Goal: Task Accomplishment & Management: Complete application form

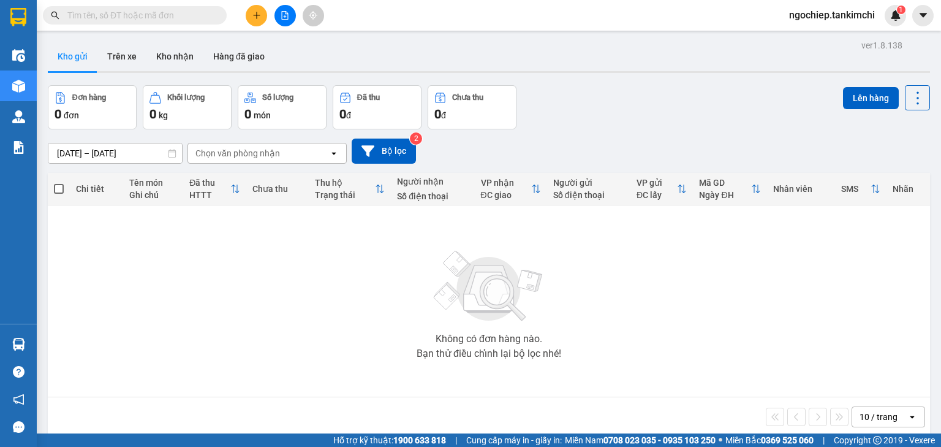
click at [125, 20] on input "text" at bounding box center [139, 15] width 145 height 13
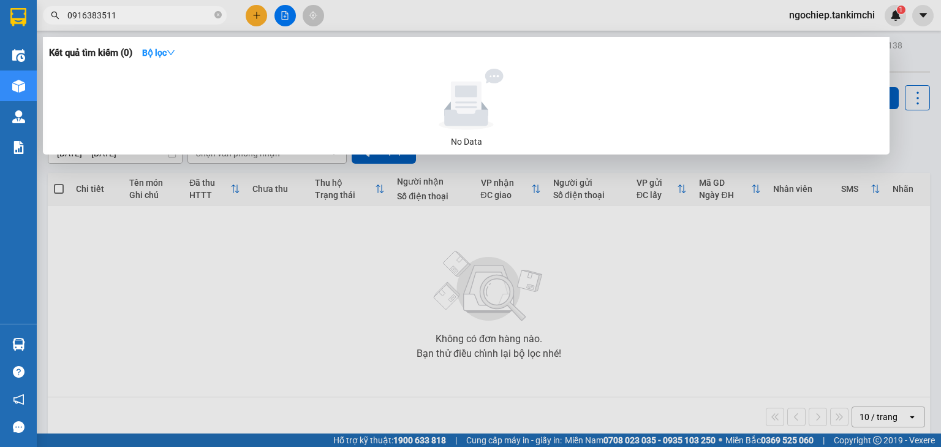
type input "0916383511"
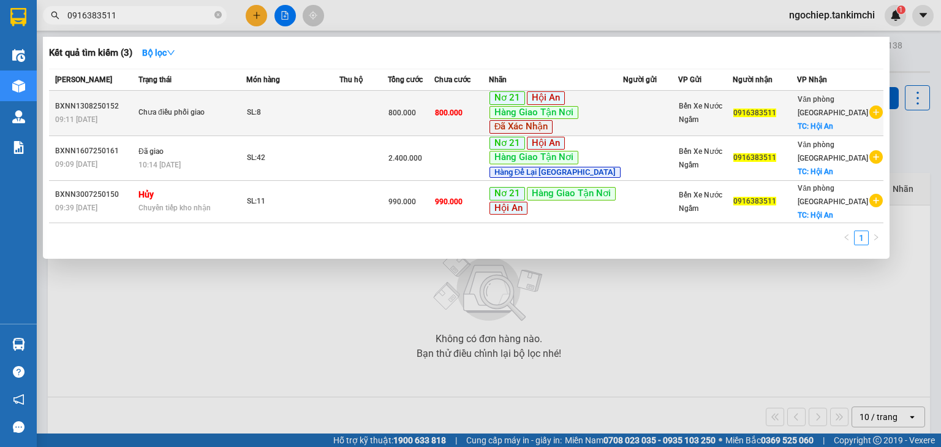
click at [387, 107] on td at bounding box center [364, 113] width 48 height 45
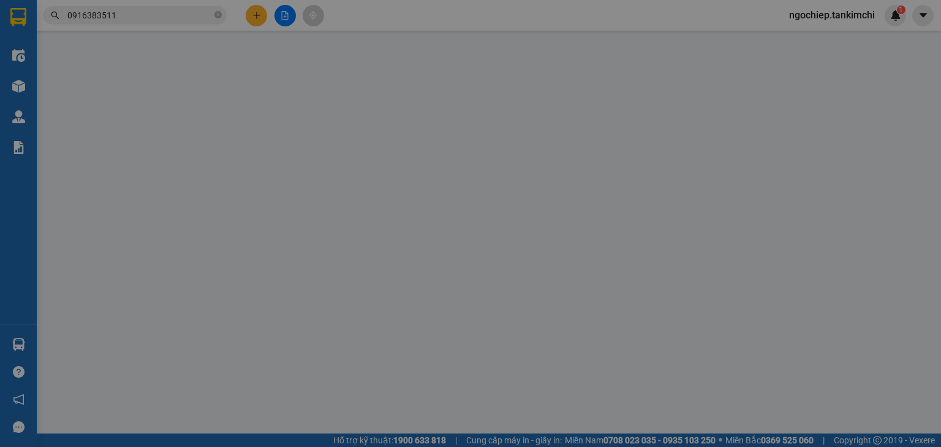
type input "0916383511"
checkbox input "true"
type input "Hội An"
type input "800.000"
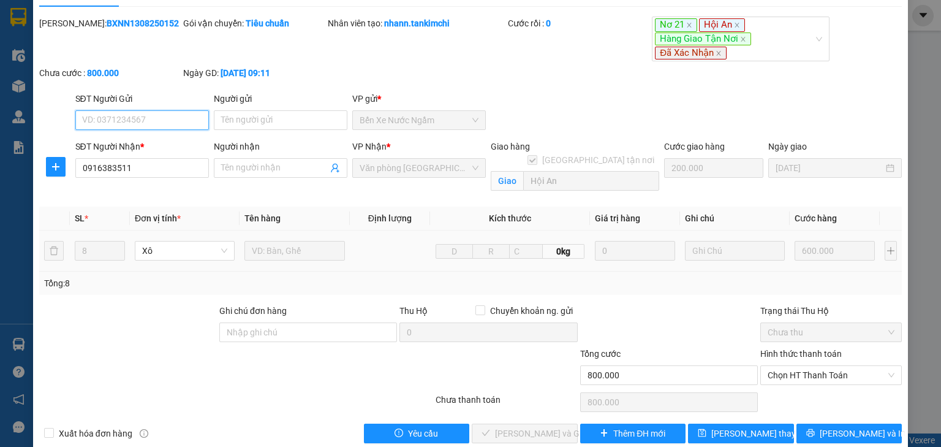
scroll to position [46, 0]
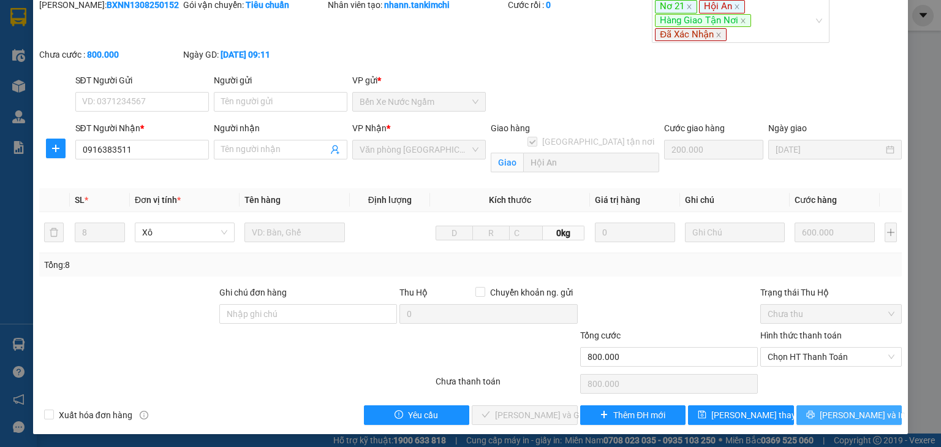
click at [836, 408] on span "[PERSON_NAME] và In" at bounding box center [863, 414] width 86 height 13
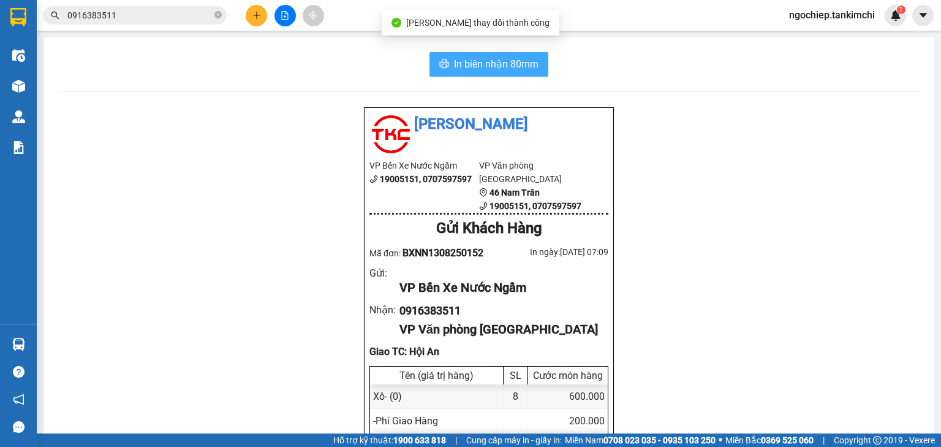
click at [491, 58] on span "In biên nhận 80mm" at bounding box center [496, 63] width 85 height 15
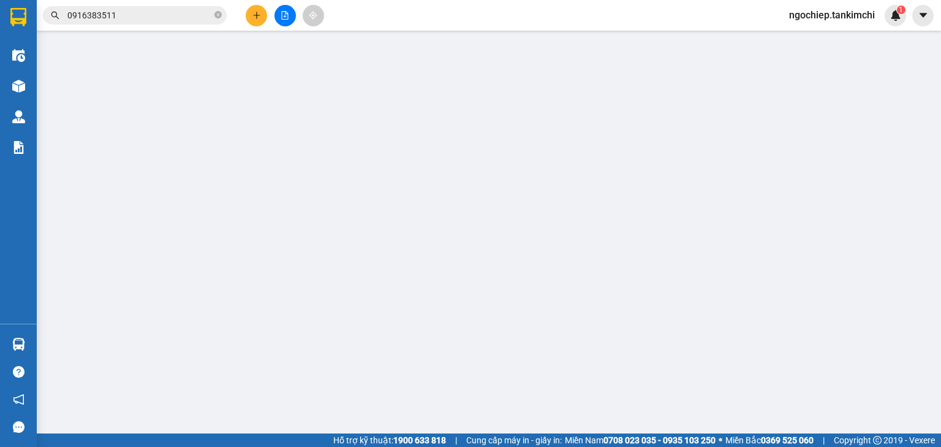
type input "0916383511"
checkbox input "true"
type input "Hội An"
type input "800.000"
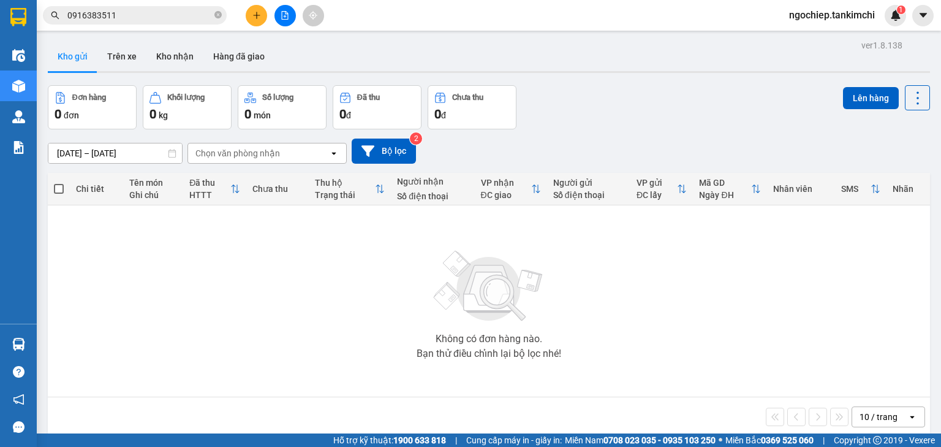
click at [135, 12] on input "0916383511" at bounding box center [139, 15] width 145 height 13
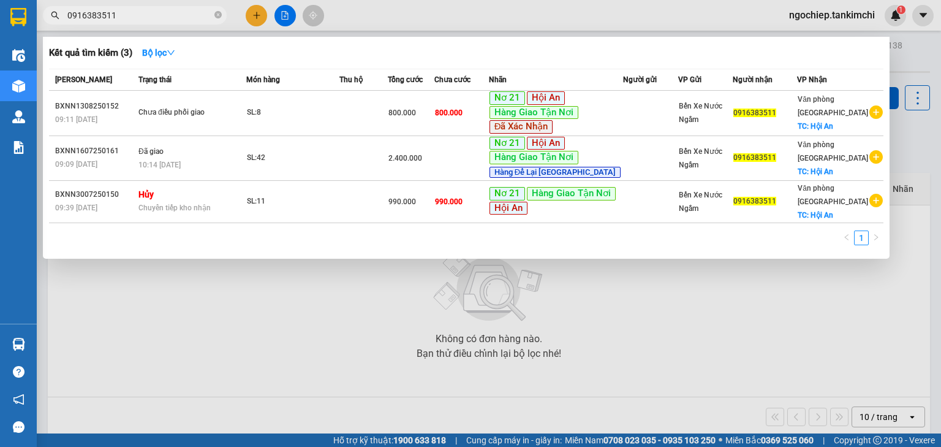
click at [422, 15] on div at bounding box center [470, 223] width 941 height 447
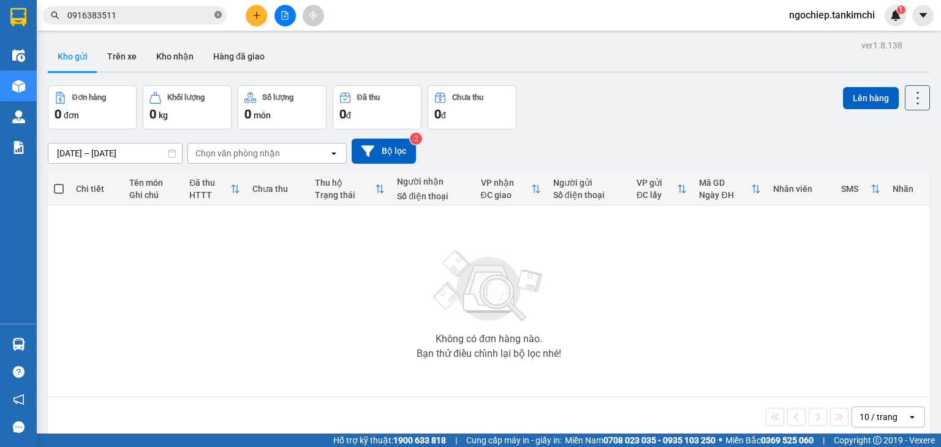
click at [218, 14] on icon "close-circle" at bounding box center [218, 14] width 7 height 7
click at [202, 13] on input "text" at bounding box center [139, 15] width 145 height 13
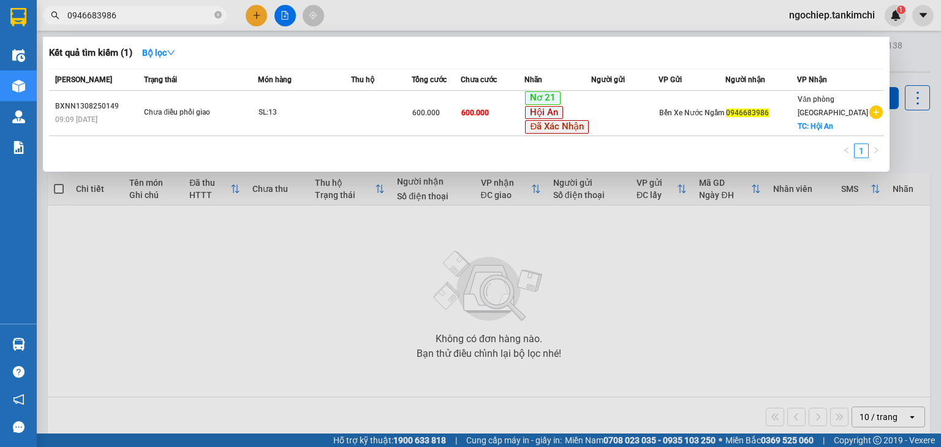
type input "0946683986"
